Goal: Transaction & Acquisition: Download file/media

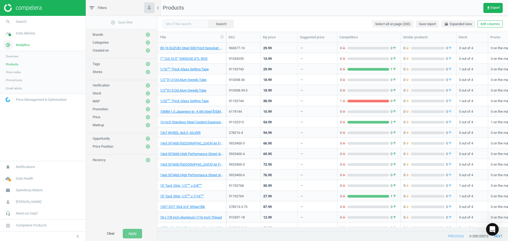
scroll to position [180, 347]
click at [10, 65] on span "Products" at bounding box center [12, 64] width 12 height 4
click at [109, 234] on button "Clear" at bounding box center [110, 234] width 19 height 10
click at [114, 234] on button "Clear" at bounding box center [110, 234] width 19 height 10
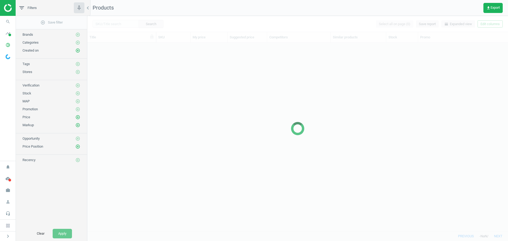
scroll to position [180, 417]
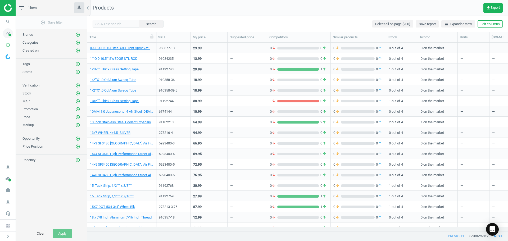
click at [9, 35] on span at bounding box center [9, 35] width 3 height 3
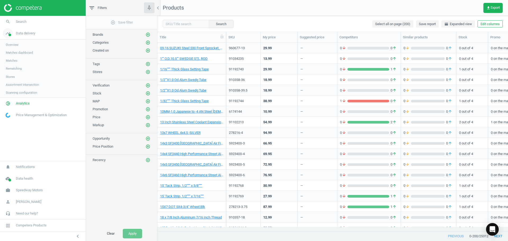
scroll to position [180, 347]
click at [23, 102] on span "Analytics" at bounding box center [23, 104] width 14 height 5
click at [11, 65] on span "Products" at bounding box center [12, 64] width 12 height 4
click at [495, 10] on span "get_app Export" at bounding box center [492, 8] width 13 height 4
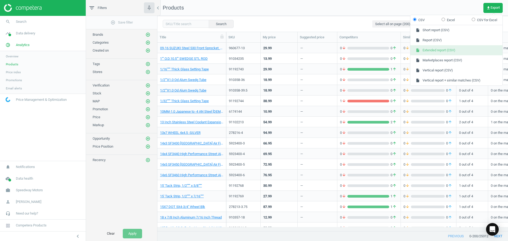
click at [447, 51] on button "insert_drive_file Extended report (CSV)" at bounding box center [456, 50] width 92 height 10
